Goal: Information Seeking & Learning: Find specific fact

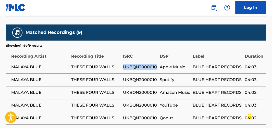
scroll to position [164, 0]
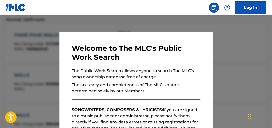
drag, startPoint x: 62, startPoint y: 20, endPoint x: 64, endPoint y: 24, distance: 4.1
click at [64, 23] on div at bounding box center [136, 79] width 272 height 128
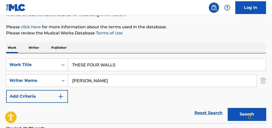
scroll to position [58, 0]
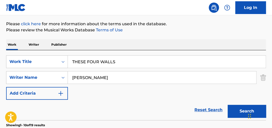
drag, startPoint x: 104, startPoint y: 56, endPoint x: 30, endPoint y: 46, distance: 74.9
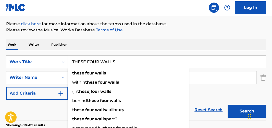
paste input "FINAL INESPERADO"
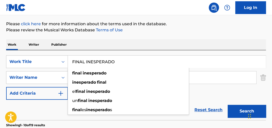
type input "FINAL INESPERADO"
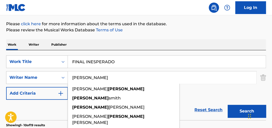
drag, startPoint x: 118, startPoint y: 75, endPoint x: 3, endPoint y: 59, distance: 115.7
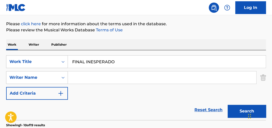
click at [228, 105] on button "Search" at bounding box center [247, 111] width 38 height 13
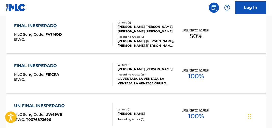
scroll to position [204, 0]
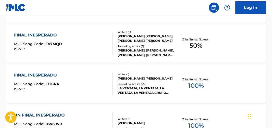
click at [193, 43] on span "50 %" at bounding box center [196, 45] width 13 height 9
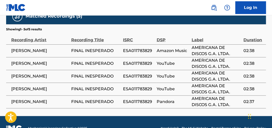
scroll to position [360, 0]
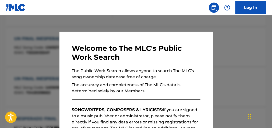
scroll to position [233, 0]
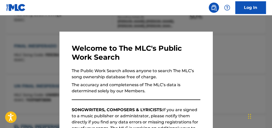
click at [214, 70] on div at bounding box center [136, 79] width 272 height 128
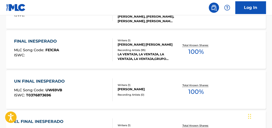
scroll to position [212, 0]
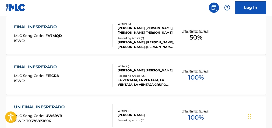
click at [202, 73] on span "100 %" at bounding box center [196, 77] width 16 height 9
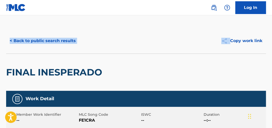
drag, startPoint x: 272, startPoint y: 21, endPoint x: 271, endPoint y: 38, distance: 16.9
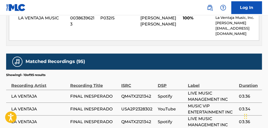
scroll to position [179, 0]
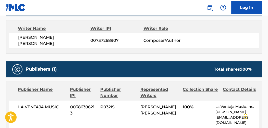
click at [85, 121] on div "LA VENTAJA MUSIC 00386396213 P032IS [PERSON_NAME] [PERSON_NAME] 100% La Ventaja…" at bounding box center [134, 115] width 250 height 30
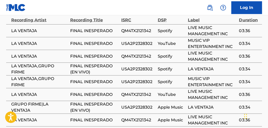
scroll to position [335, 0]
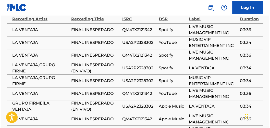
scroll to position [241, 0]
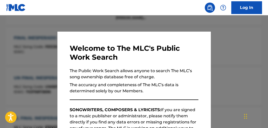
drag, startPoint x: 100, startPoint y: 22, endPoint x: 105, endPoint y: 23, distance: 5.5
click at [104, 23] on div at bounding box center [134, 79] width 268 height 128
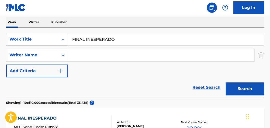
scroll to position [65, 0]
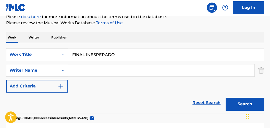
drag, startPoint x: 157, startPoint y: 49, endPoint x: -59, endPoint y: 21, distance: 217.6
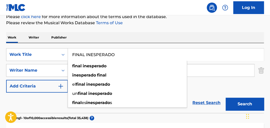
paste input "LO QUE NO [PERSON_NAME]"
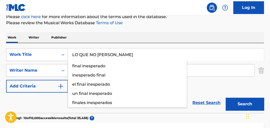
type input "LO QUE NO [PERSON_NAME]"
click at [226, 98] on button "Search" at bounding box center [245, 104] width 38 height 13
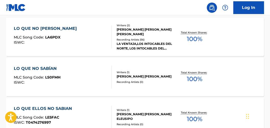
scroll to position [169, 0]
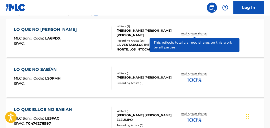
click at [205, 34] on p "Total Known Shares:" at bounding box center [194, 34] width 27 height 4
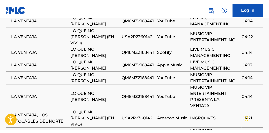
scroll to position [399, 0]
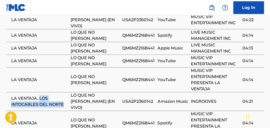
drag, startPoint x: 39, startPoint y: 80, endPoint x: 63, endPoint y: 85, distance: 24.5
click at [63, 95] on span "LA VENTAJA, LOS INTOCABLES DEL NORTE" at bounding box center [39, 101] width 57 height 12
copy span "LOS INTOCABLES DEL NORTE"
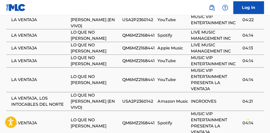
drag, startPoint x: 269, startPoint y: 97, endPoint x: 273, endPoint y: 41, distance: 56.0
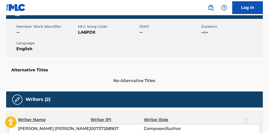
scroll to position [0, 0]
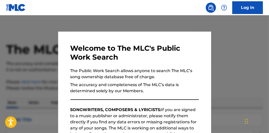
scroll to position [198, 0]
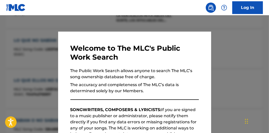
drag, startPoint x: 145, startPoint y: 25, endPoint x: 164, endPoint y: 30, distance: 19.4
click at [148, 25] on div at bounding box center [134, 81] width 269 height 133
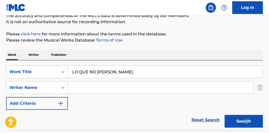
scroll to position [46, 0]
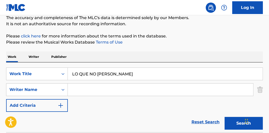
drag, startPoint x: 30, startPoint y: 56, endPoint x: 34, endPoint y: 60, distance: 5.6
click at [30, 56] on p "Writer" at bounding box center [34, 57] width 14 height 11
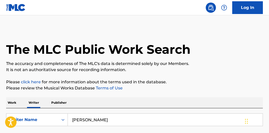
click at [0, 78] on html "Accessibility Screen-Reader Guide, Feedback, and Issue Reporting | New window L…" at bounding box center [134, 66] width 269 height 133
type input "[PERSON_NAME]"
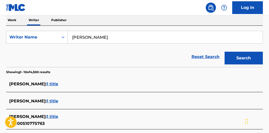
scroll to position [73, 0]
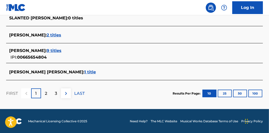
click at [255, 94] on button "100" at bounding box center [255, 94] width 14 height 8
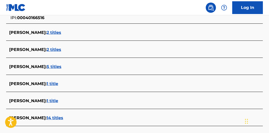
scroll to position [53, 0]
